Goal: Task Accomplishment & Management: Manage account settings

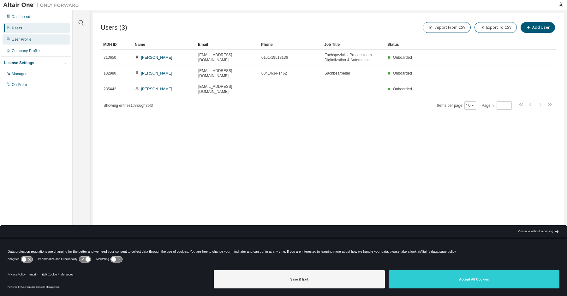
click at [19, 39] on div "User Profile" at bounding box center [22, 39] width 20 height 5
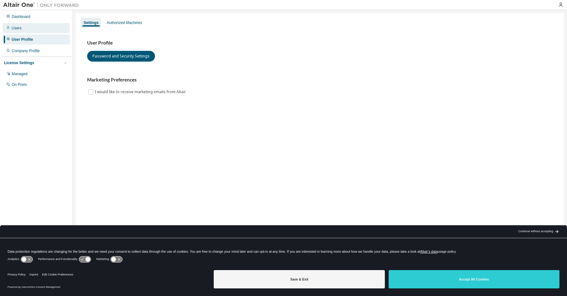
click at [21, 27] on div "Users" at bounding box center [17, 28] width 10 height 5
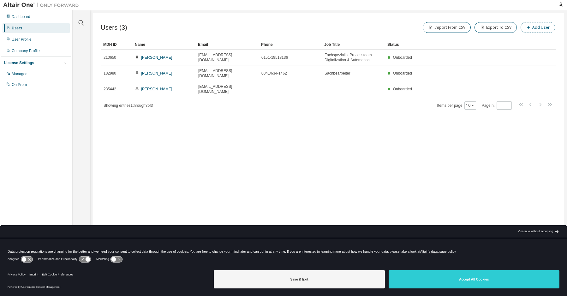
click at [539, 27] on button "Add User" at bounding box center [538, 27] width 34 height 11
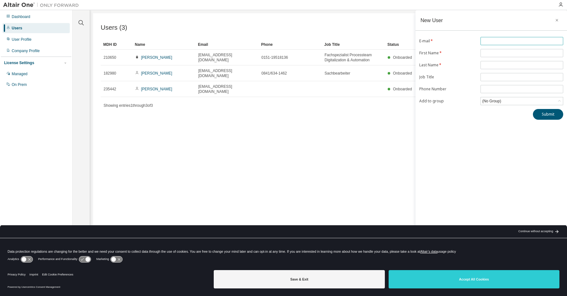
click at [509, 41] on input "text" at bounding box center [522, 41] width 80 height 5
type input "**********"
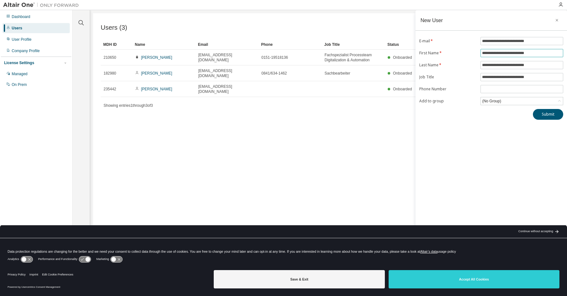
drag, startPoint x: 543, startPoint y: 52, endPoint x: 453, endPoint y: 66, distance: 91.1
click at [465, 58] on form "**********" at bounding box center [492, 71] width 144 height 68
type input "*****"
drag, startPoint x: 548, startPoint y: 64, endPoint x: 478, endPoint y: 67, distance: 70.2
click at [478, 67] on form "**********" at bounding box center [492, 71] width 144 height 68
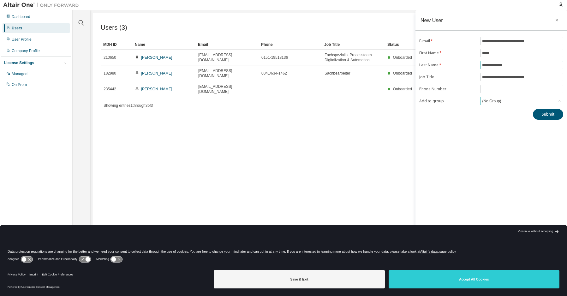
type input "**********"
click at [543, 77] on input "**********" at bounding box center [522, 77] width 80 height 5
type input "**********"
click at [505, 88] on input "tel" at bounding box center [522, 89] width 80 height 5
click at [434, 143] on div "**********" at bounding box center [492, 144] width 152 height 268
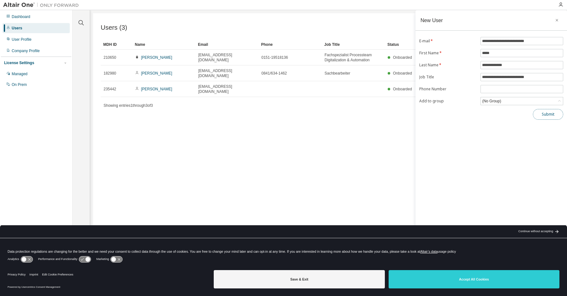
click at [548, 114] on button "Submit" at bounding box center [548, 114] width 30 height 11
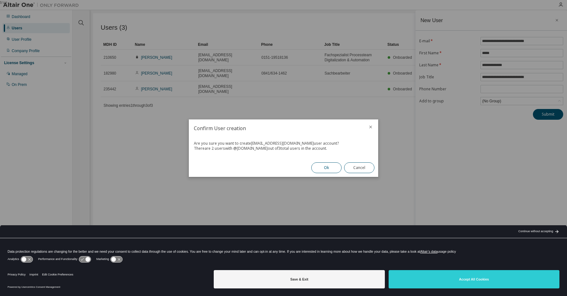
click at [321, 168] on button "Ok" at bounding box center [327, 167] width 30 height 11
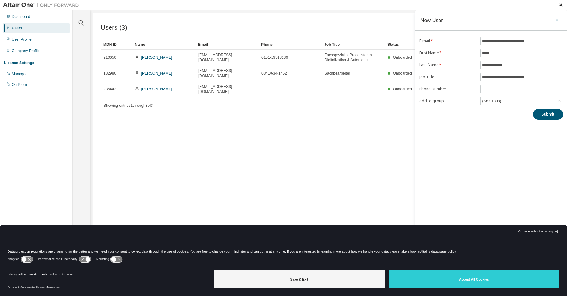
click at [557, 20] on icon "button" at bounding box center [557, 20] width 4 height 5
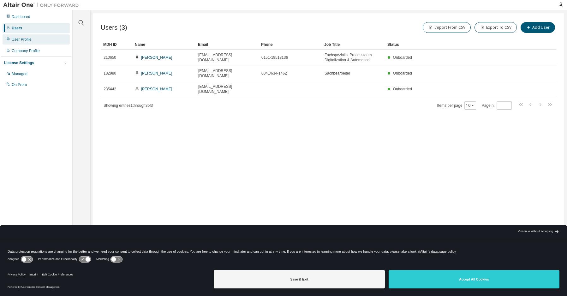
click at [24, 40] on div "User Profile" at bounding box center [22, 39] width 20 height 5
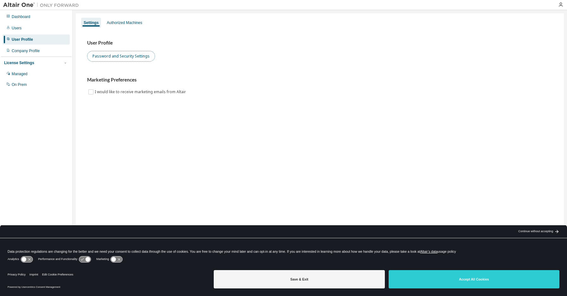
click at [116, 57] on button "Password and Security Settings" at bounding box center [121, 56] width 68 height 11
click at [26, 27] on div "Users" at bounding box center [36, 28] width 67 height 10
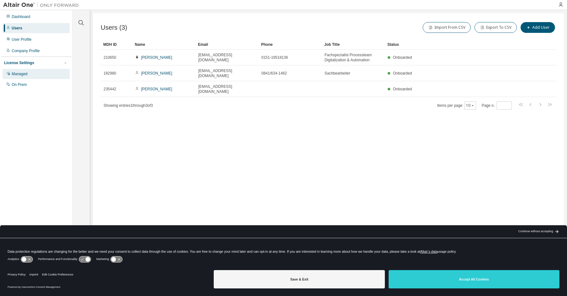
click at [17, 76] on div "Managed" at bounding box center [20, 73] width 16 height 5
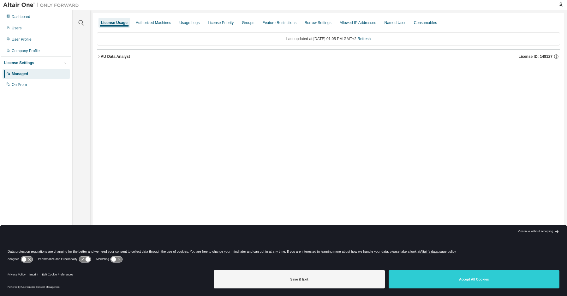
click at [114, 57] on div "AU Data Analyst" at bounding box center [115, 56] width 29 height 5
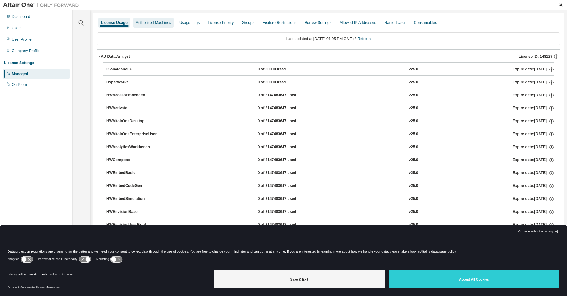
click at [146, 23] on div "Authorized Machines" at bounding box center [153, 22] width 35 height 5
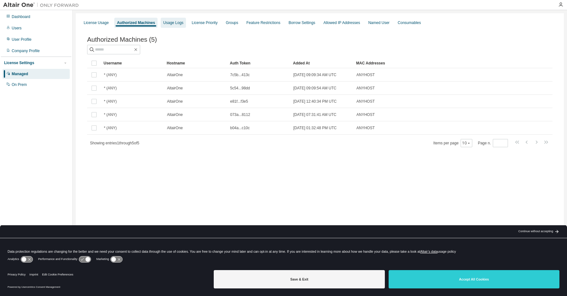
click at [176, 21] on div "Usage Logs" at bounding box center [173, 22] width 20 height 5
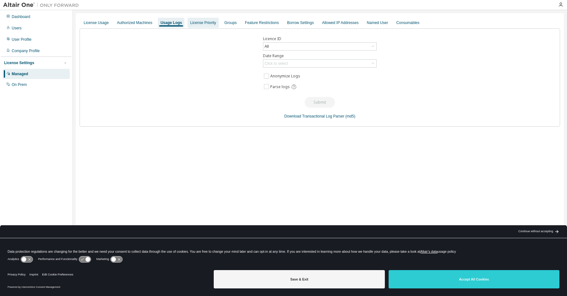
click at [196, 22] on div "License Priority" at bounding box center [203, 22] width 26 height 5
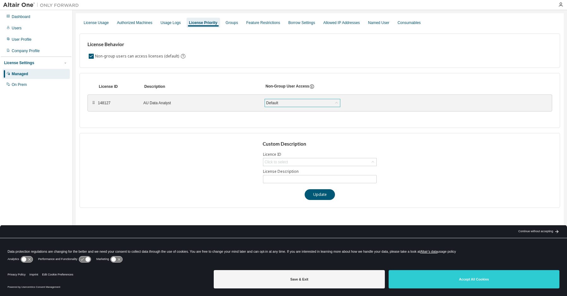
click at [337, 102] on icon at bounding box center [337, 103] width 6 height 6
click at [312, 87] on icon at bounding box center [312, 87] width 6 height 6
click at [283, 161] on div "Click to select" at bounding box center [276, 162] width 23 height 5
click at [169, 163] on div "Custom Description Licence ID Click to select 148127 - AU Data Analyst License …" at bounding box center [320, 170] width 481 height 75
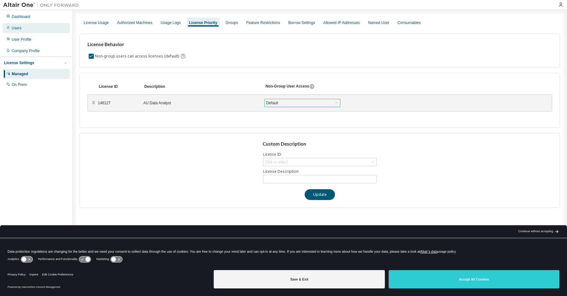
click at [19, 30] on div "Users" at bounding box center [17, 28] width 10 height 5
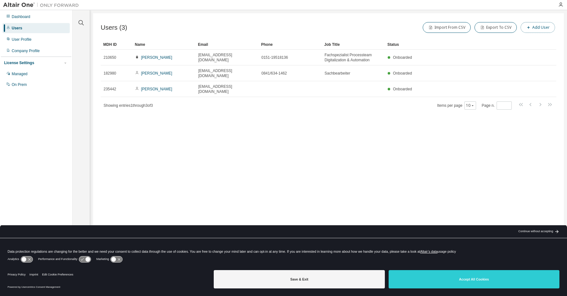
click at [547, 27] on button "Add User" at bounding box center [538, 27] width 34 height 11
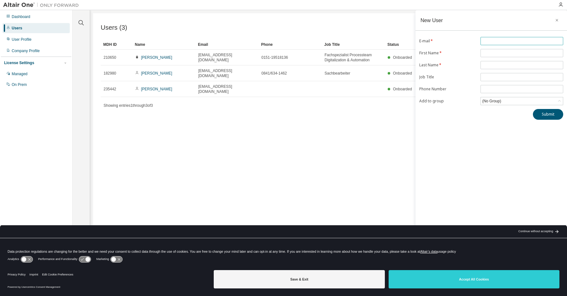
click at [530, 41] on input "text" at bounding box center [522, 41] width 80 height 5
type input "**********"
type input "*****"
type input "**********"
drag, startPoint x: 512, startPoint y: 65, endPoint x: 500, endPoint y: 66, distance: 12.7
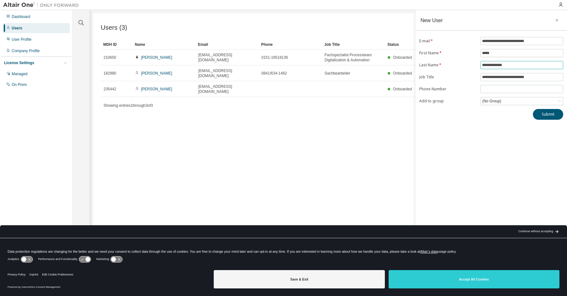
click at [500, 66] on input "**********" at bounding box center [522, 65] width 80 height 5
drag, startPoint x: 545, startPoint y: 76, endPoint x: 498, endPoint y: 80, distance: 47.3
click at [498, 80] on span "**********" at bounding box center [522, 77] width 83 height 8
type input "*"
click at [437, 173] on div "**********" at bounding box center [492, 144] width 152 height 268
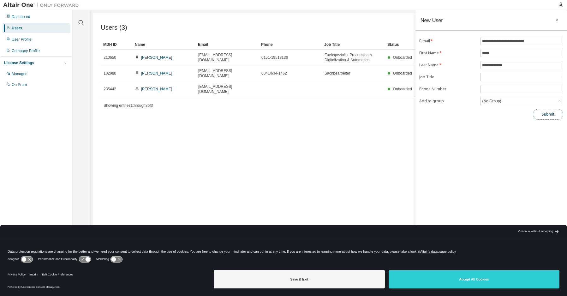
click at [543, 116] on button "Submit" at bounding box center [548, 114] width 30 height 11
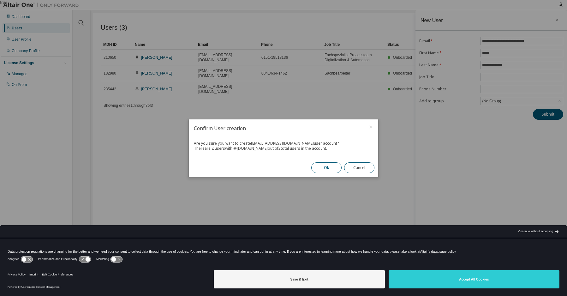
click at [332, 169] on button "Ok" at bounding box center [327, 167] width 30 height 11
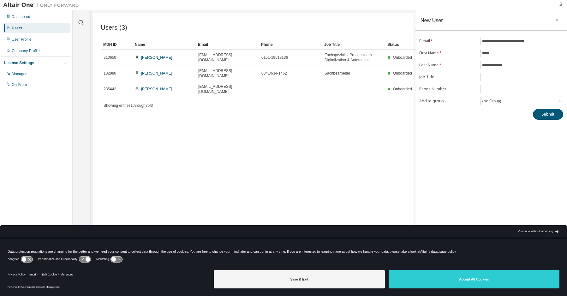
click at [561, 5] on icon "button" at bounding box center [561, 4] width 5 height 5
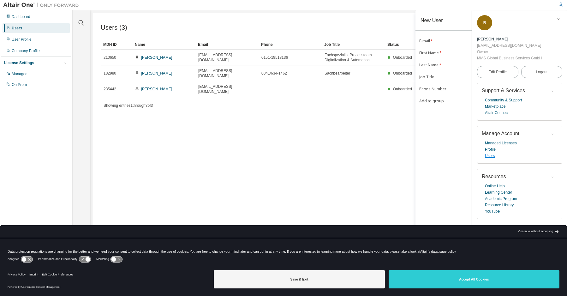
click at [491, 156] on link "Users" at bounding box center [490, 156] width 10 height 6
click at [494, 143] on link "Managed Licenses" at bounding box center [501, 143] width 32 height 6
click at [558, 20] on icon "button" at bounding box center [559, 19] width 4 height 4
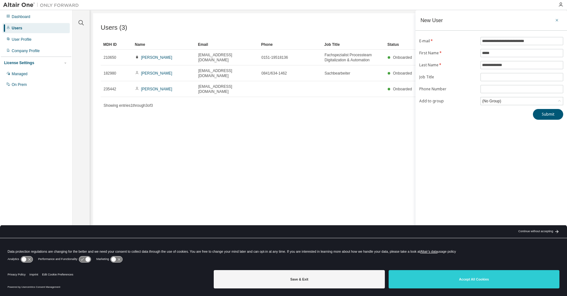
click at [557, 20] on icon "button" at bounding box center [557, 20] width 4 height 5
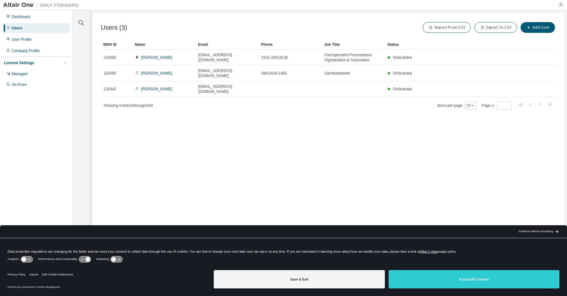
click at [561, 5] on icon "button" at bounding box center [561, 4] width 5 height 5
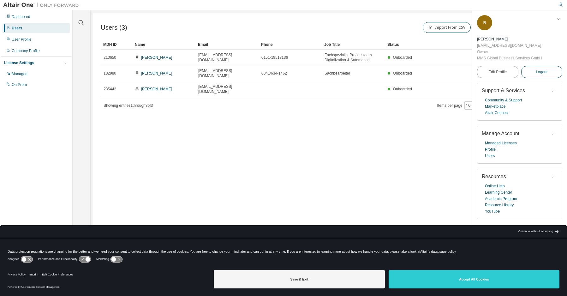
click at [538, 71] on span "Logout" at bounding box center [542, 72] width 12 height 6
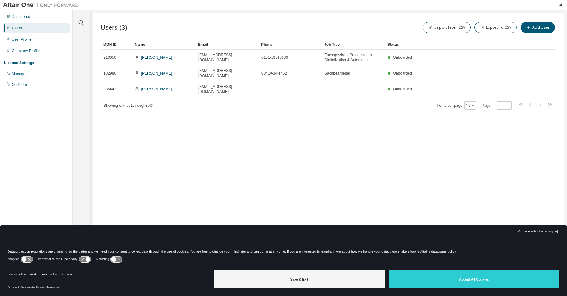
drag, startPoint x: 319, startPoint y: 177, endPoint x: 327, endPoint y: 172, distance: 9.1
click at [319, 177] on div "Users (3) Import From CSV Export To CSV Add User Clear Load Save Save As Field …" at bounding box center [328, 143] width 471 height 261
click at [560, 3] on icon "button" at bounding box center [561, 4] width 5 height 5
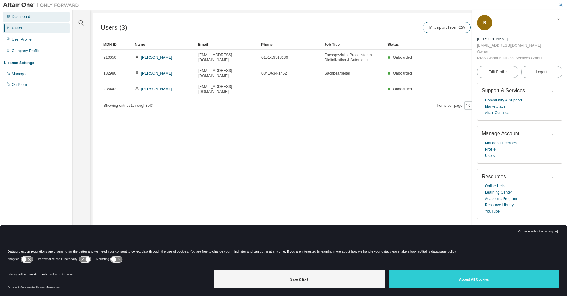
click at [29, 15] on div "Dashboard" at bounding box center [21, 16] width 19 height 5
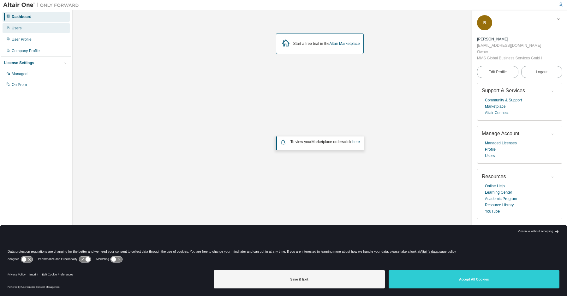
click at [17, 25] on div "Users" at bounding box center [36, 28] width 67 height 10
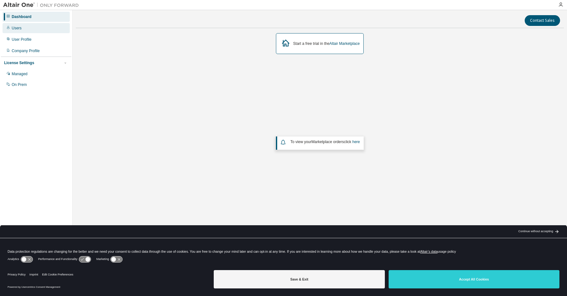
click at [11, 29] on div "Users" at bounding box center [36, 28] width 67 height 10
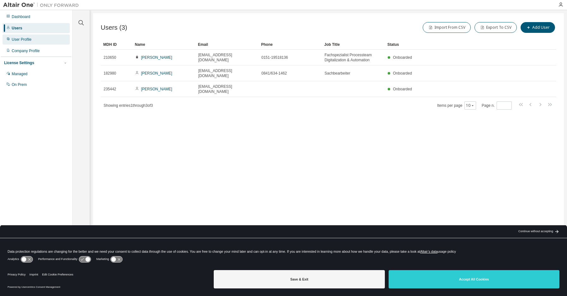
click at [14, 40] on div "User Profile" at bounding box center [22, 39] width 20 height 5
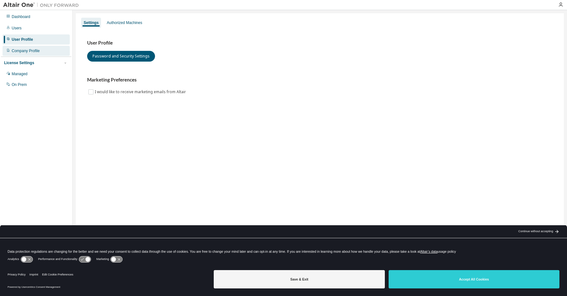
click at [13, 52] on div "Company Profile" at bounding box center [26, 50] width 28 height 5
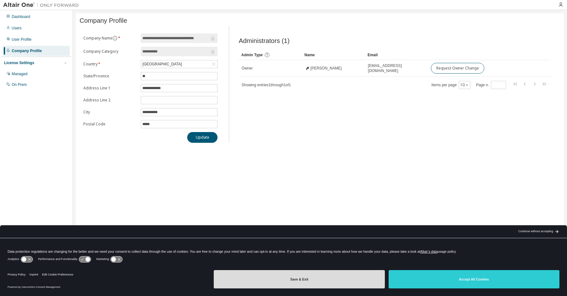
click at [326, 275] on button "Save & Exit" at bounding box center [299, 279] width 171 height 18
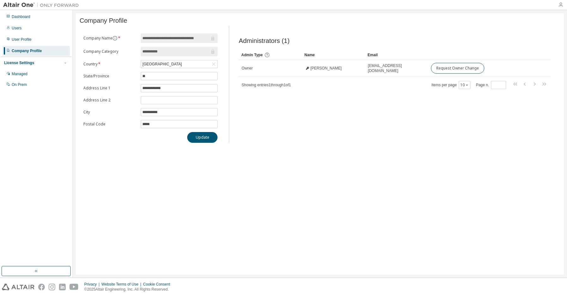
click at [559, 6] on icon "button" at bounding box center [561, 4] width 5 height 5
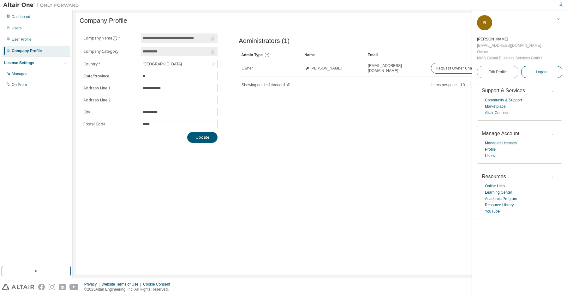
click at [543, 70] on span "Logout" at bounding box center [542, 72] width 12 height 6
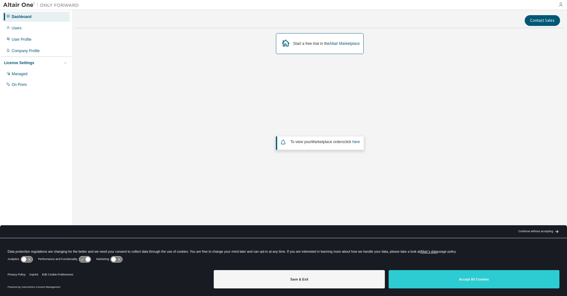
click at [561, 3] on icon "button" at bounding box center [561, 4] width 5 height 5
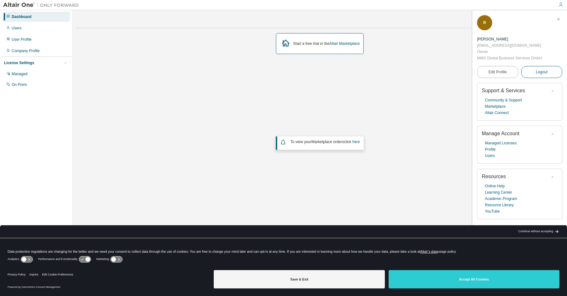
click at [535, 72] on button "Logout" at bounding box center [542, 72] width 41 height 12
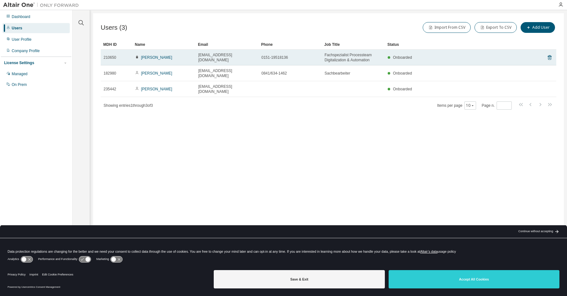
click at [136, 56] on icon at bounding box center [137, 57] width 4 height 4
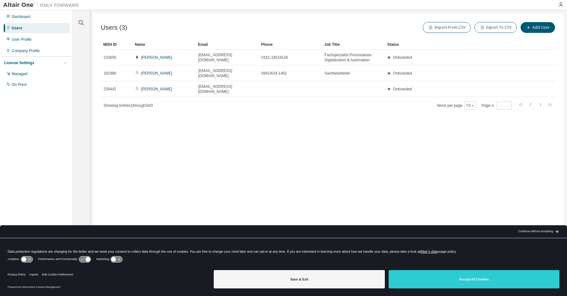
drag, startPoint x: 136, startPoint y: 56, endPoint x: 96, endPoint y: 142, distance: 94.9
click at [96, 142] on div "Users (3) Import From CSV Export To CSV Add User Clear Load Save Save As Field …" at bounding box center [328, 143] width 471 height 261
click at [366, 140] on div "Users (3) Import From CSV Export To CSV Add User Clear Load Save Save As Field …" at bounding box center [328, 143] width 471 height 261
click at [561, 6] on icon "button" at bounding box center [561, 4] width 5 height 5
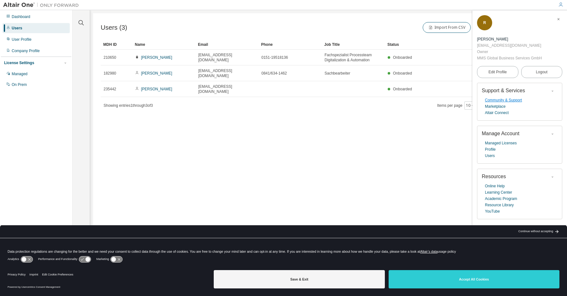
click at [519, 99] on link "Community & Support" at bounding box center [503, 100] width 37 height 6
click at [561, 7] on icon "button" at bounding box center [561, 4] width 5 height 5
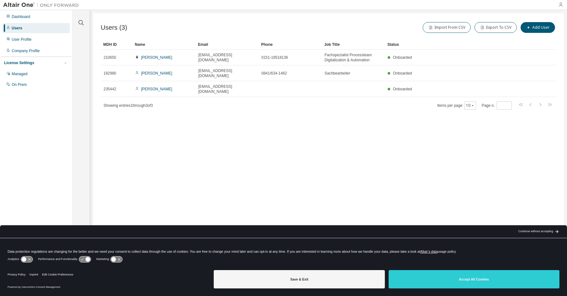
click at [560, 4] on icon "button" at bounding box center [561, 4] width 5 height 5
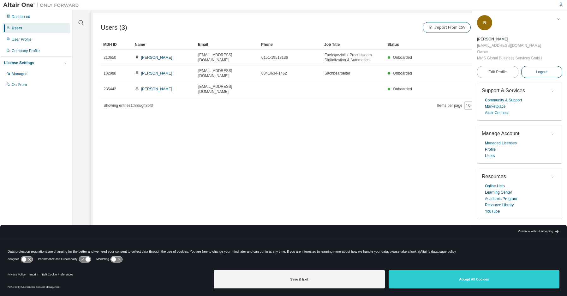
click at [547, 72] on span "Logout" at bounding box center [542, 72] width 12 height 6
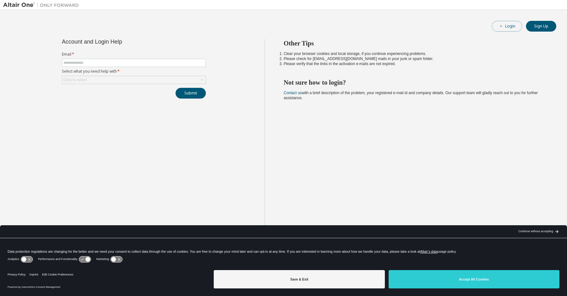
click at [506, 26] on button "Login" at bounding box center [507, 26] width 30 height 11
